Goal: Find specific page/section: Find specific page/section

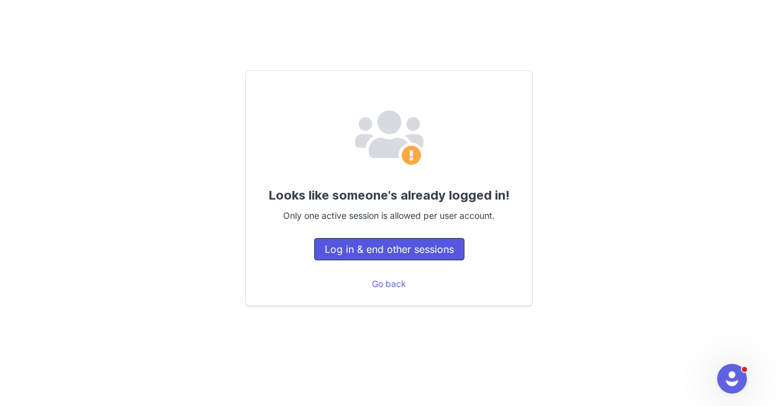
click at [379, 251] on button "Log in & end other sessions" at bounding box center [389, 249] width 150 height 22
click at [415, 249] on button "Log in & end other sessions" at bounding box center [389, 249] width 150 height 22
click at [382, 260] on button "Log in & end other sessions" at bounding box center [389, 249] width 150 height 22
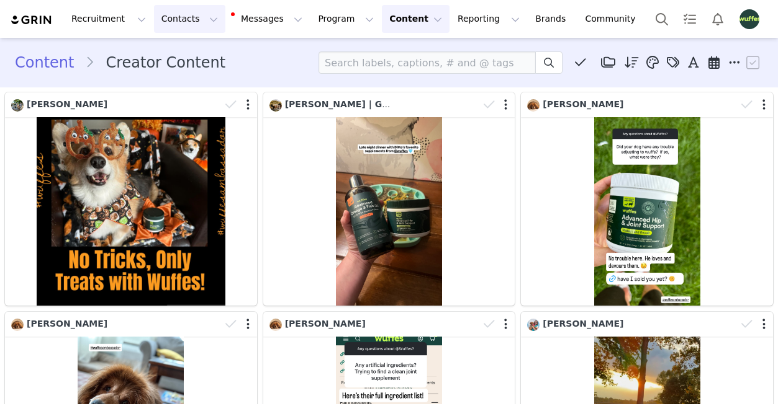
click at [176, 24] on button "Contacts Contacts" at bounding box center [189, 19] width 71 height 28
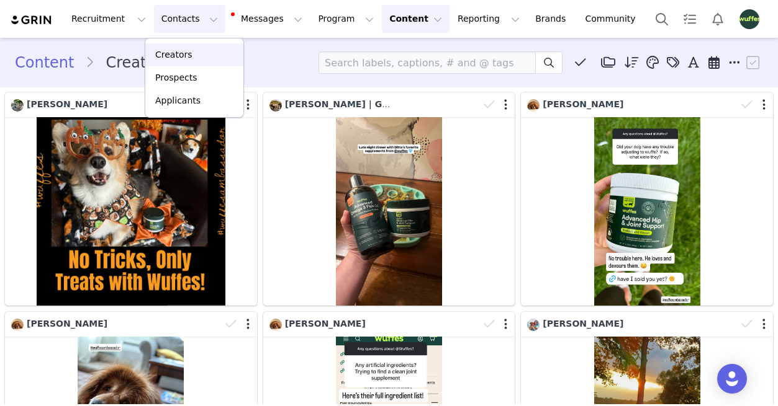
click at [183, 51] on p "Creators" at bounding box center [173, 54] width 37 height 13
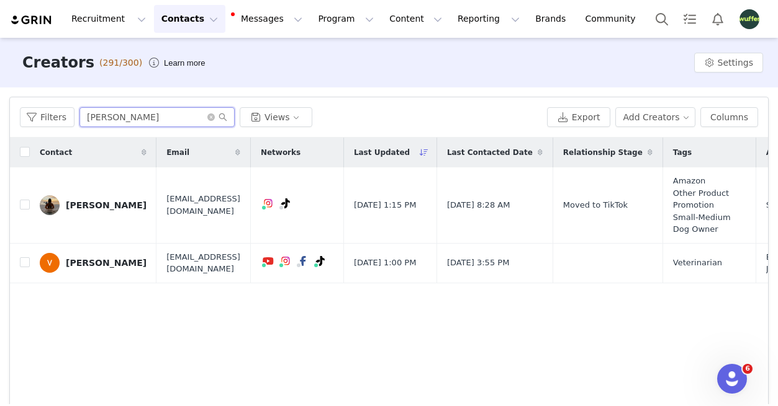
click at [133, 127] on input "valerie" at bounding box center [156, 117] width 155 height 20
paste input "@my.pawfect.lif"
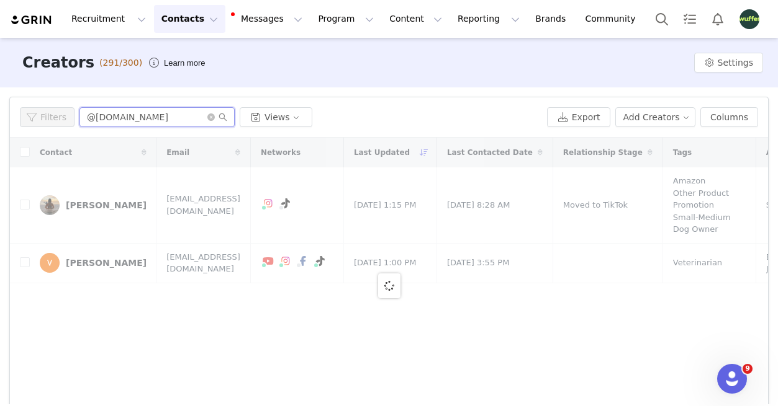
click at [97, 116] on input "@my.pawfect.life" at bounding box center [156, 117] width 155 height 20
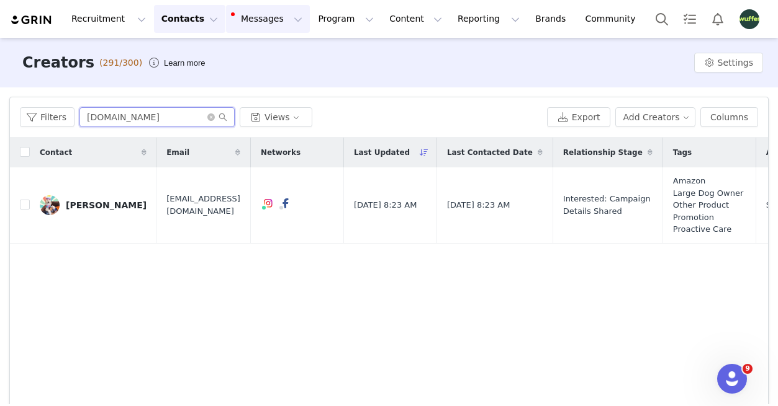
type input "my.pawfect.life"
